Goal: Task Accomplishment & Management: Manage account settings

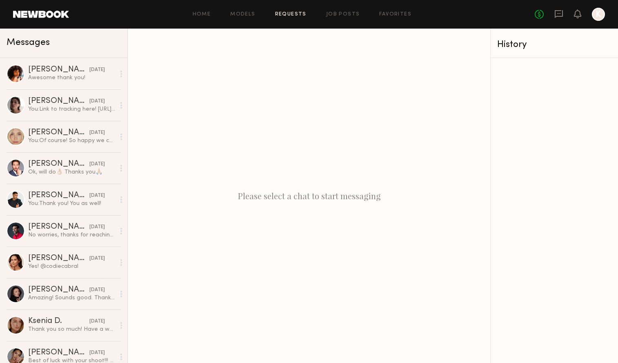
click at [288, 12] on link "Requests" at bounding box center [290, 14] width 31 height 5
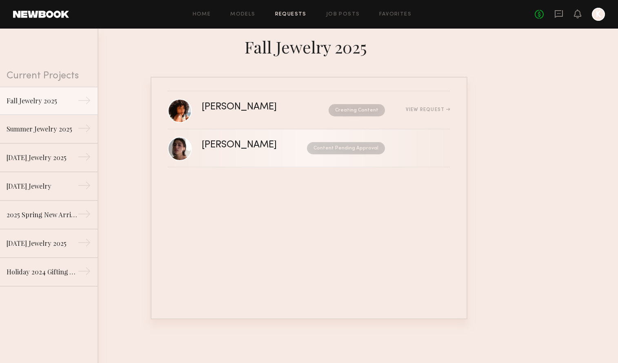
click at [287, 155] on div "[PERSON_NAME] Content Pending Approval" at bounding box center [326, 148] width 248 height 16
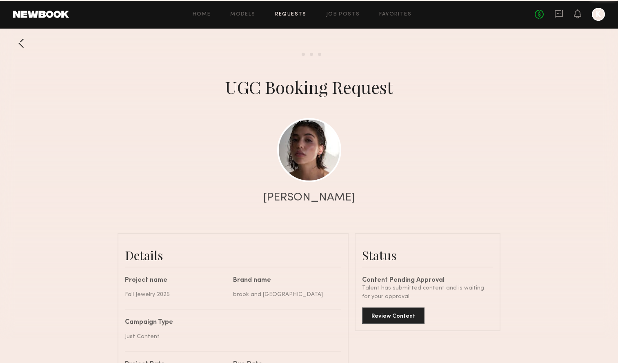
scroll to position [845, 0]
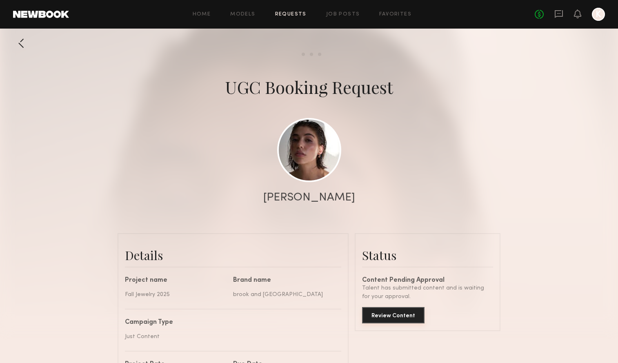
click at [399, 316] on button "Review Content" at bounding box center [393, 315] width 62 height 16
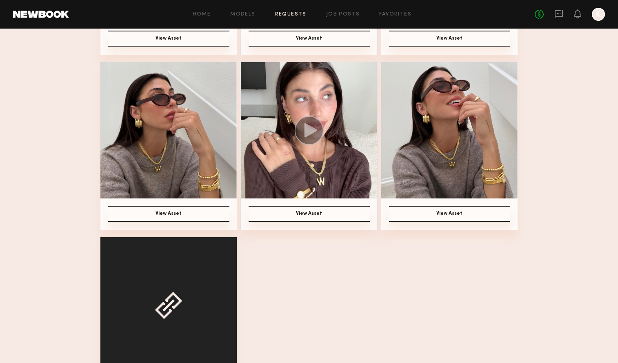
scroll to position [239, 0]
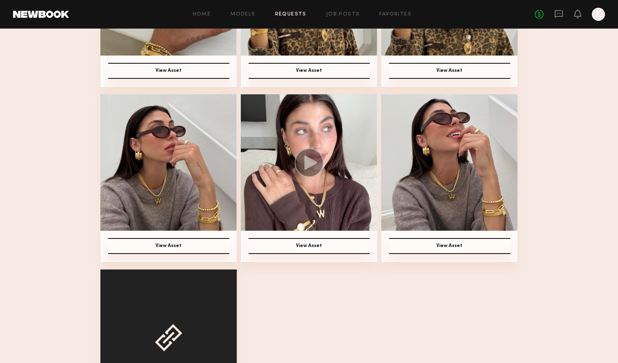
click at [308, 163] on icon at bounding box center [310, 162] width 13 height 14
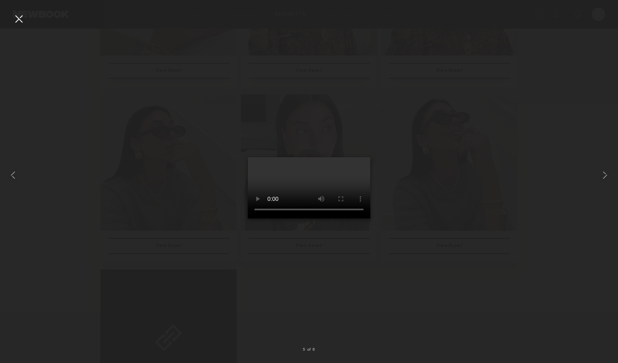
click at [488, 176] on div at bounding box center [309, 174] width 618 height 323
click at [21, 20] on div at bounding box center [18, 18] width 13 height 13
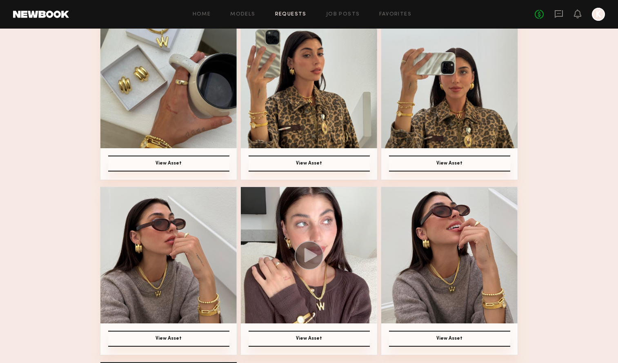
scroll to position [0, 0]
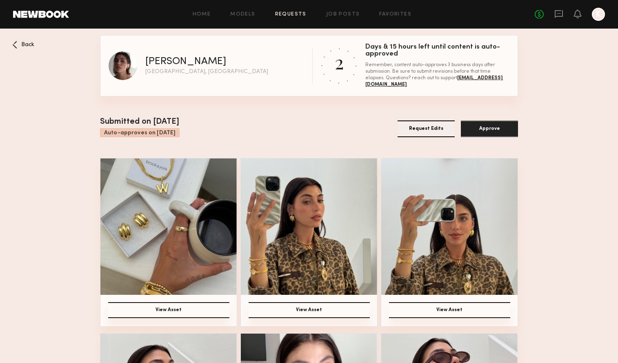
click at [492, 131] on button "Approve" at bounding box center [489, 128] width 57 height 17
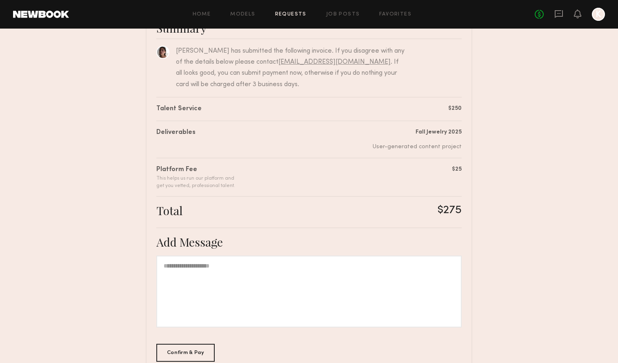
scroll to position [128, 0]
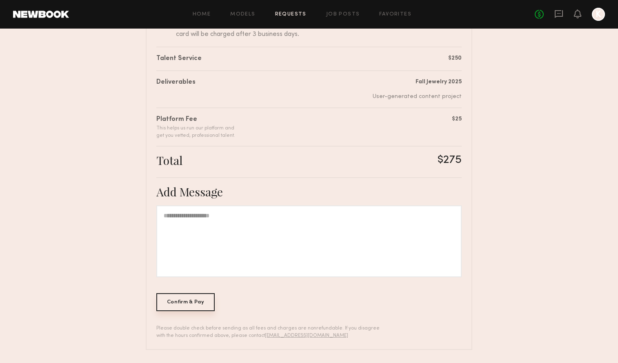
click at [190, 302] on div "Confirm & Pay" at bounding box center [185, 302] width 58 height 18
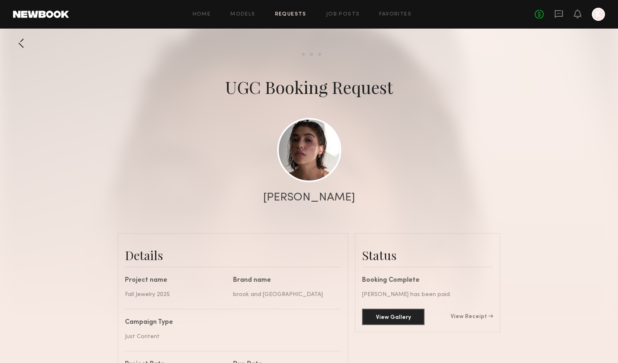
scroll to position [845, 0]
click at [469, 317] on link "View Receipt" at bounding box center [471, 317] width 42 height 6
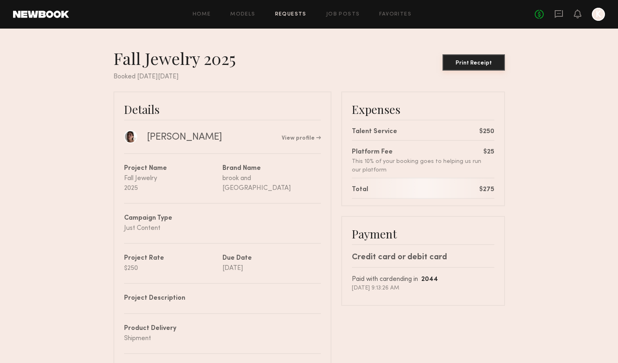
click at [496, 65] on div "Print Receipt" at bounding box center [473, 63] width 56 height 6
click at [294, 13] on link "Requests" at bounding box center [290, 14] width 31 height 5
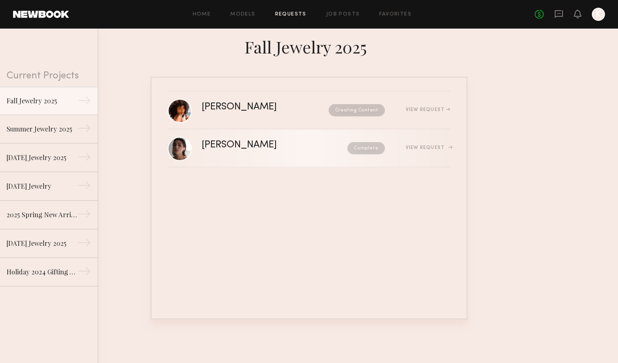
click at [280, 148] on div "[PERSON_NAME]" at bounding box center [257, 144] width 111 height 9
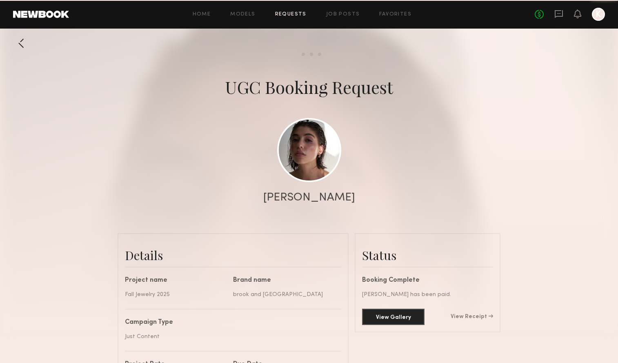
scroll to position [845, 0]
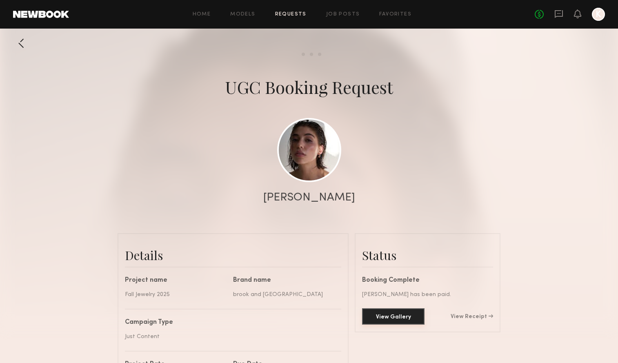
click at [390, 317] on button "View Gallery" at bounding box center [393, 316] width 62 height 16
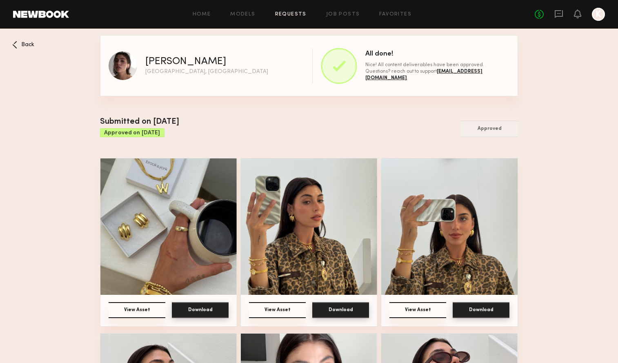
click at [206, 311] on button "Download" at bounding box center [200, 310] width 57 height 16
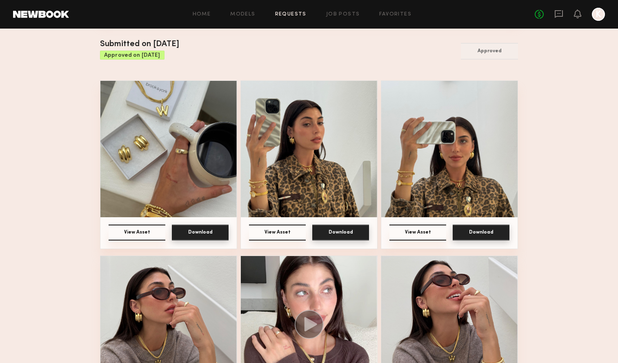
scroll to position [84, 0]
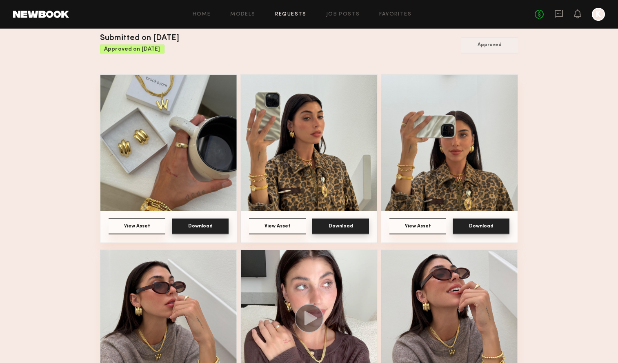
click at [329, 228] on button "Download" at bounding box center [340, 226] width 57 height 16
click at [474, 221] on button "Download" at bounding box center [480, 226] width 57 height 16
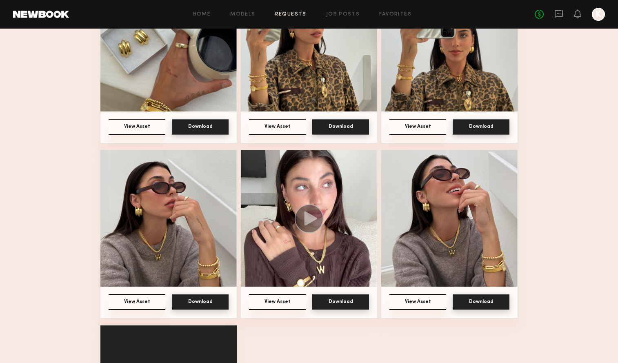
scroll to position [197, 0]
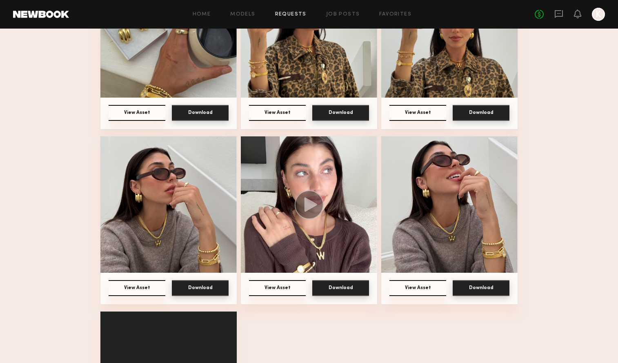
click at [190, 290] on button "Download" at bounding box center [200, 288] width 57 height 16
click at [343, 290] on button "Download" at bounding box center [340, 288] width 57 height 16
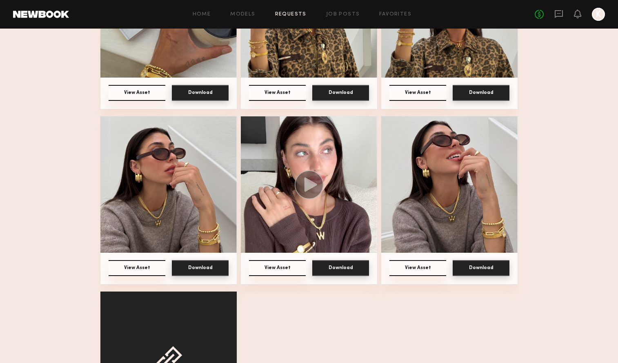
scroll to position [217, 0]
click at [477, 267] on button "Download" at bounding box center [480, 267] width 57 height 16
click at [556, 16] on icon at bounding box center [558, 14] width 8 height 8
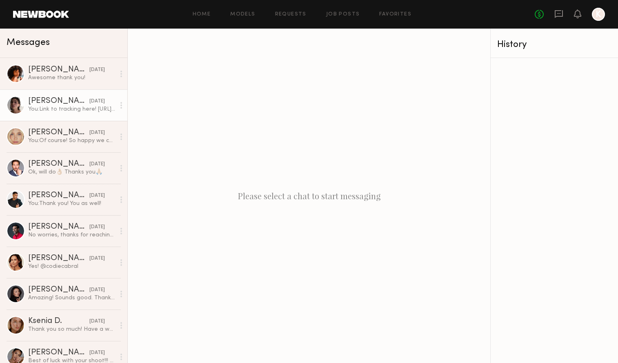
click at [70, 109] on div "You: Link to tracking here! [URL][DOMAIN_NAME]" at bounding box center [71, 109] width 87 height 8
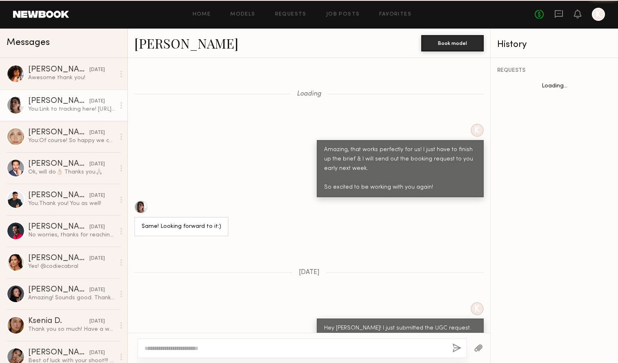
scroll to position [831, 0]
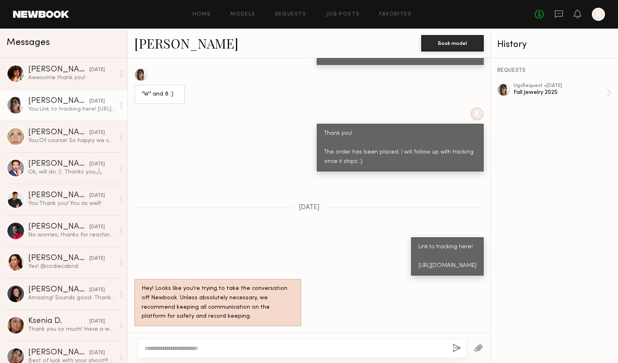
click at [235, 347] on textarea at bounding box center [294, 348] width 301 height 8
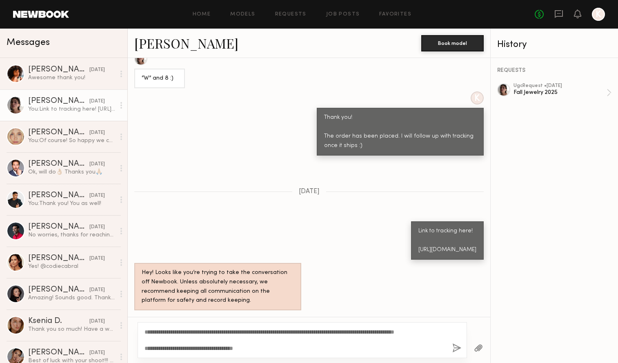
type textarea "**********"
click at [454, 348] on button "button" at bounding box center [456, 348] width 9 height 10
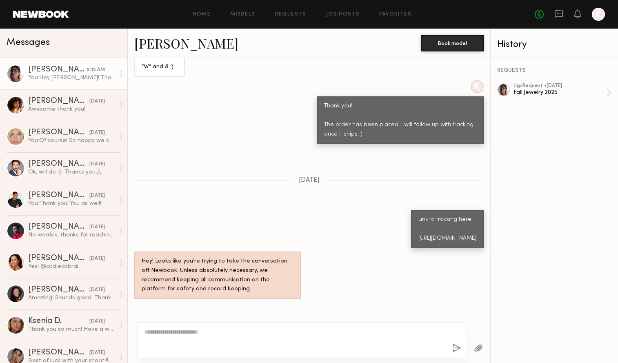
scroll to position [1015, 0]
